Goal: Task Accomplishment & Management: Use online tool/utility

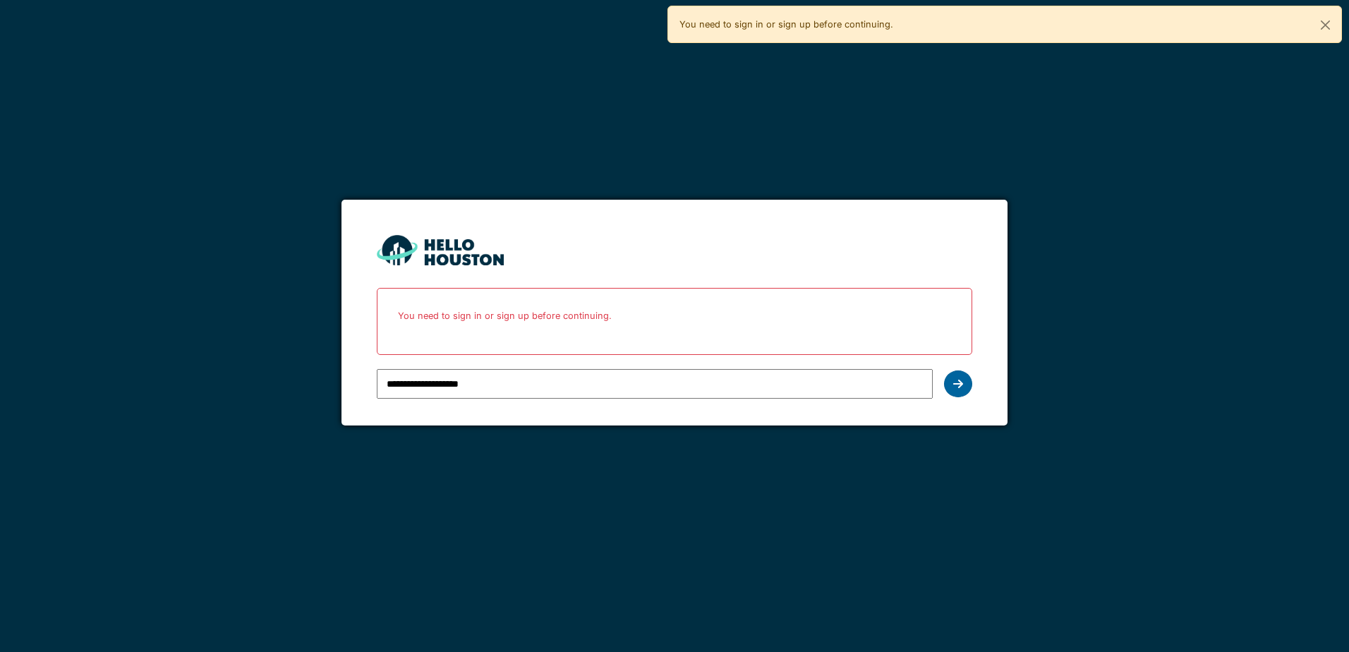
click at [945, 380] on div at bounding box center [958, 384] width 28 height 27
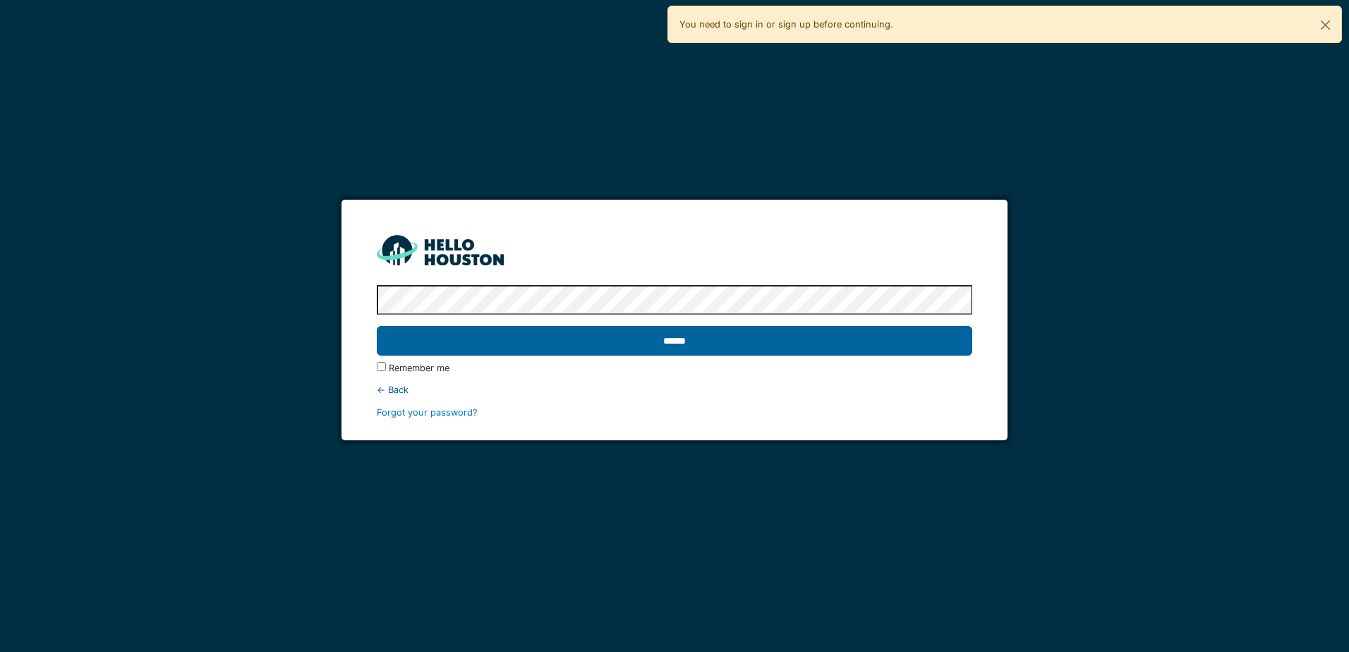
click at [646, 347] on input "******" at bounding box center [674, 341] width 595 height 30
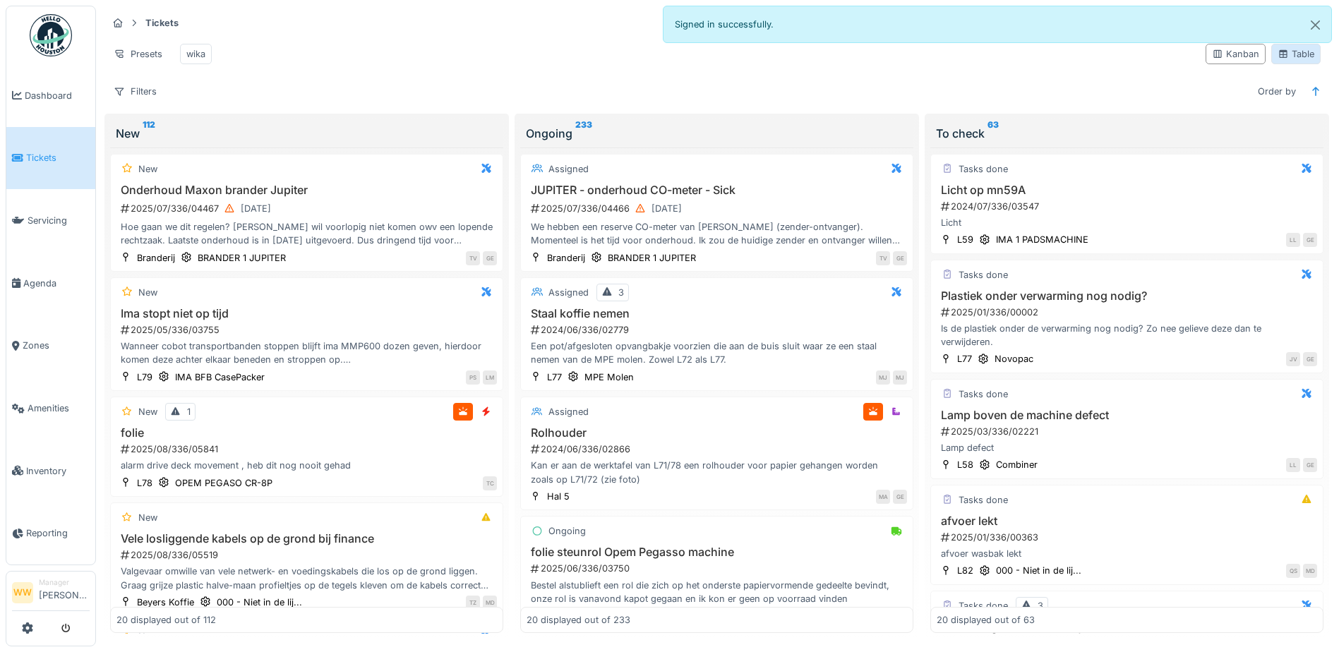
click at [1278, 56] on div "Table" at bounding box center [1295, 53] width 37 height 13
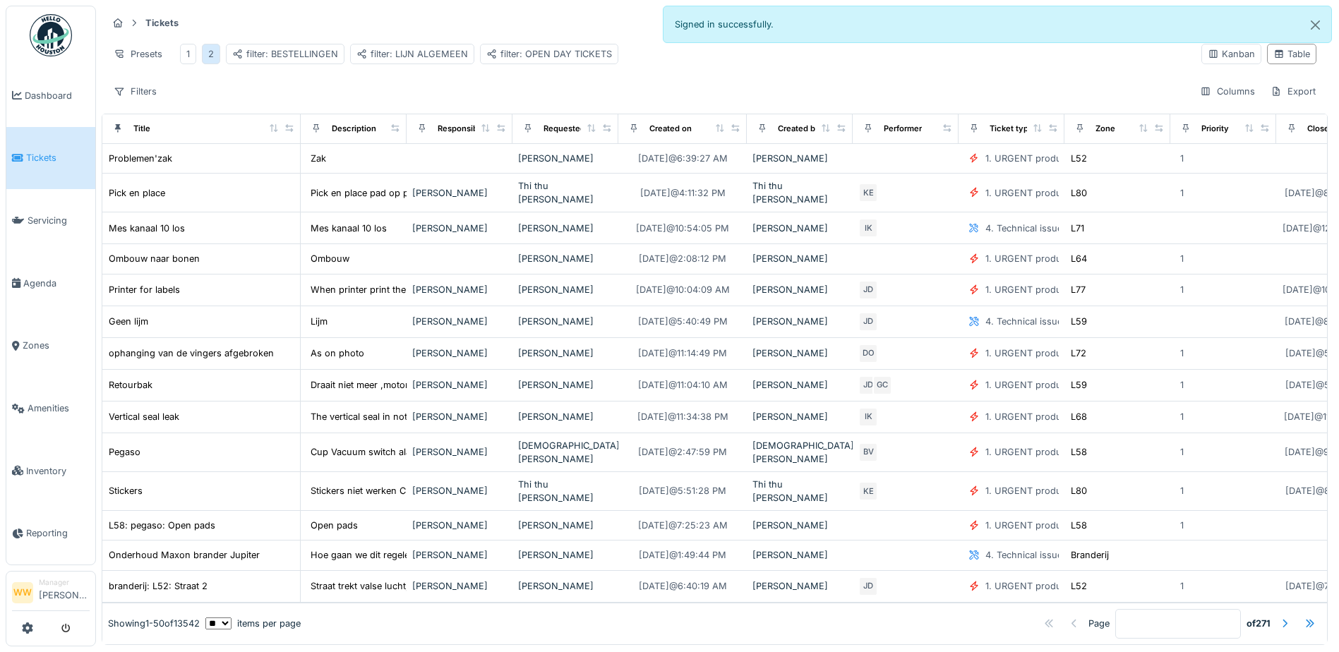
click at [213, 56] on div "2" at bounding box center [211, 53] width 6 height 13
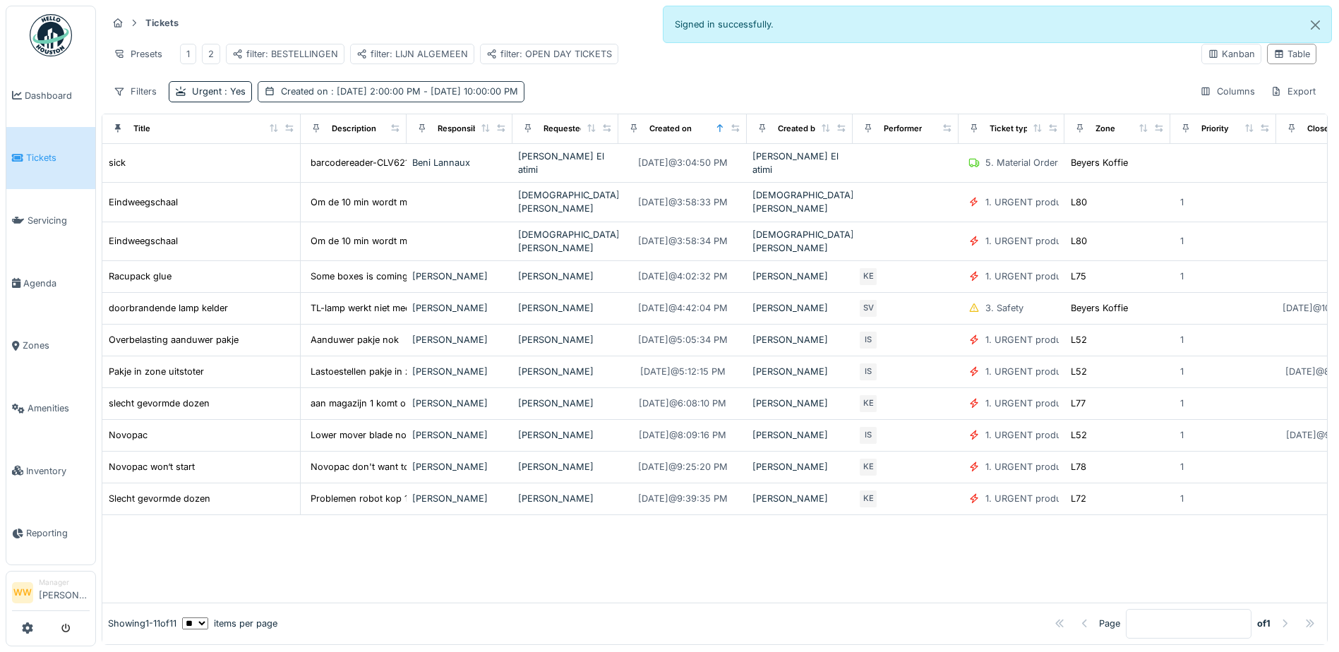
click at [368, 97] on span ": [DATE] 2:00:00 PM - [DATE] 10:00:00 PM" at bounding box center [423, 91] width 190 height 11
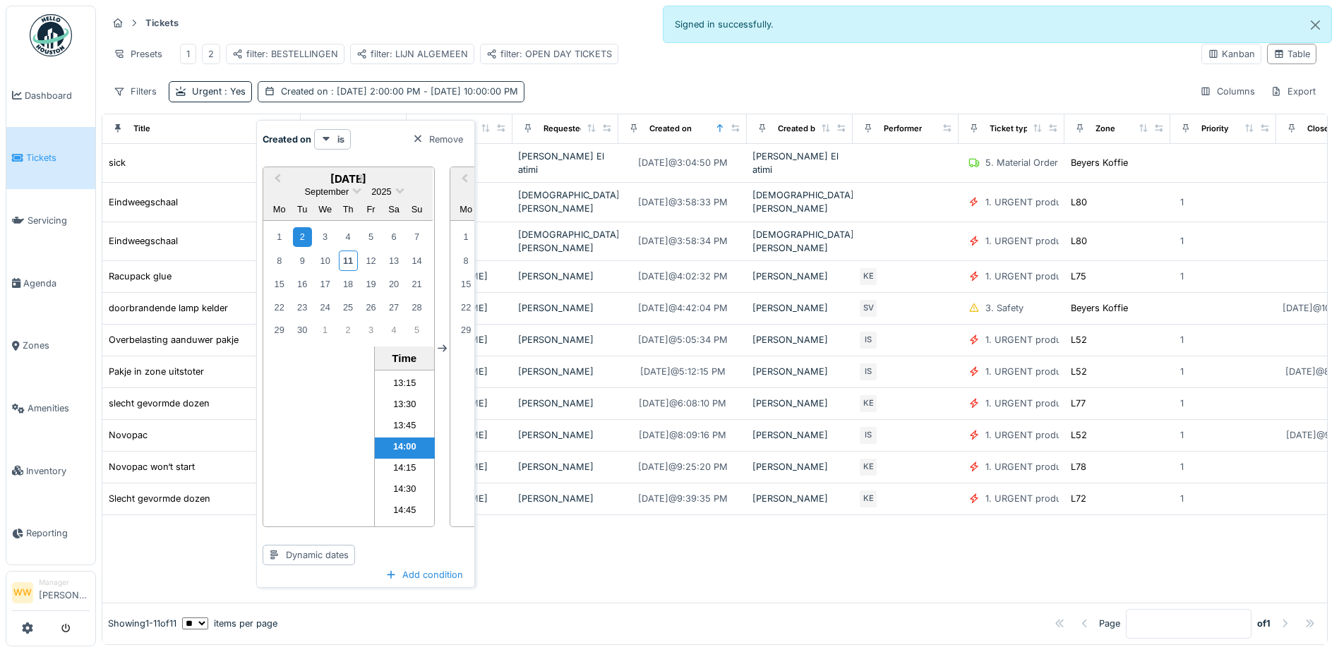
scroll to position [1796, 0]
click at [342, 260] on div "11" at bounding box center [348, 261] width 19 height 20
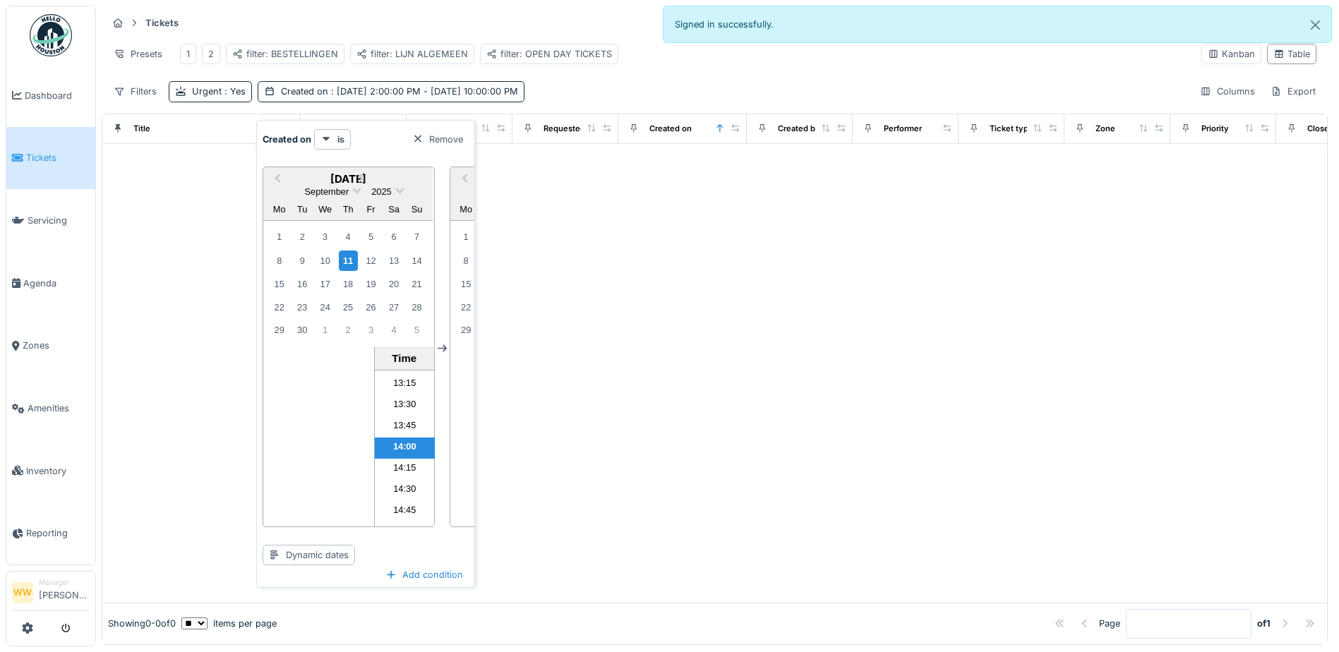
click at [441, 236] on div "Previous Month Next Month [DATE] [DATE] Mo Tu We Th Fr Sa Su 1 2 3 4 5 6 7 8 9 …" at bounding box center [442, 348] width 359 height 387
click at [718, 224] on div at bounding box center [714, 373] width 1224 height 459
